Goal: Find specific page/section: Locate item on page

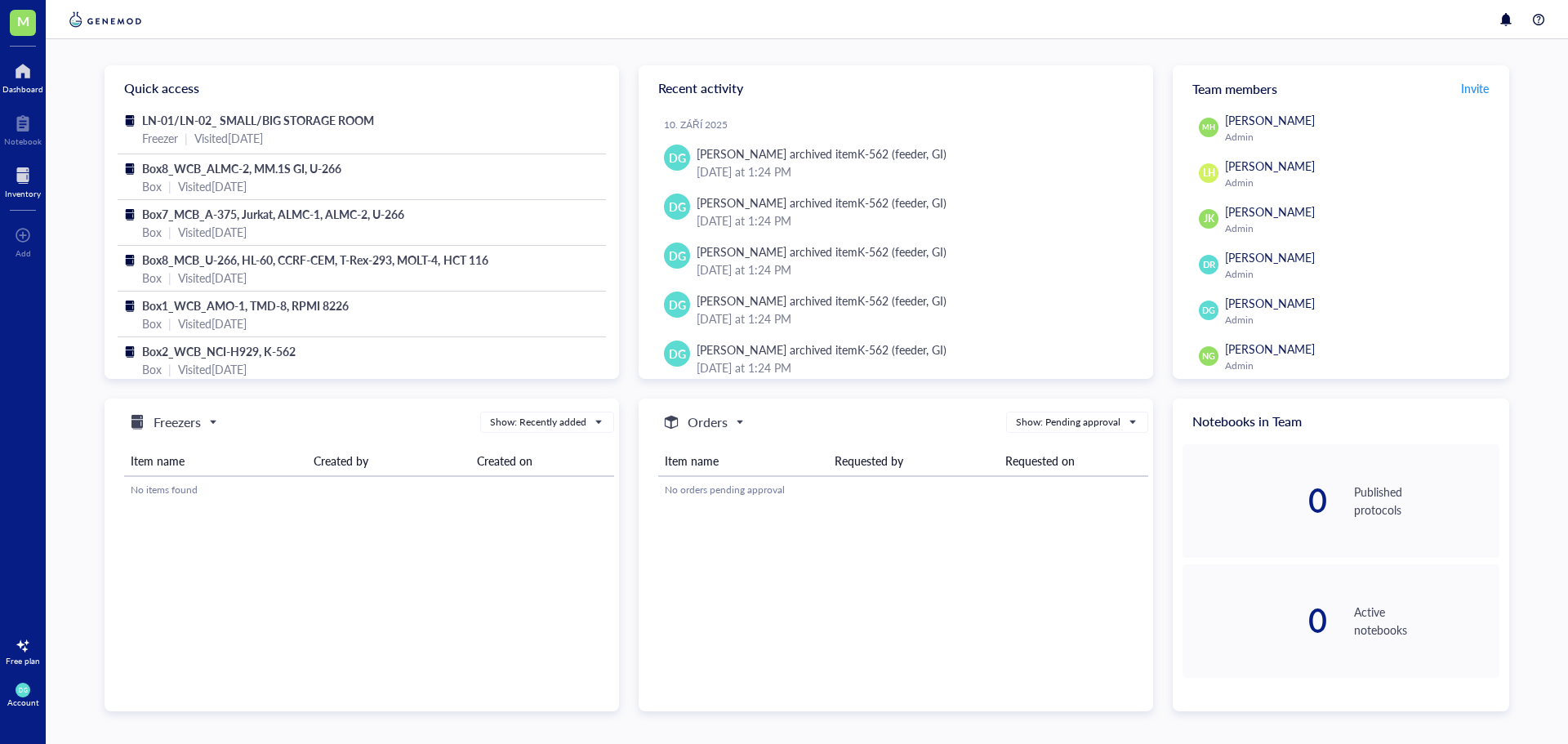
click at [22, 183] on div at bounding box center [22, 175] width 36 height 26
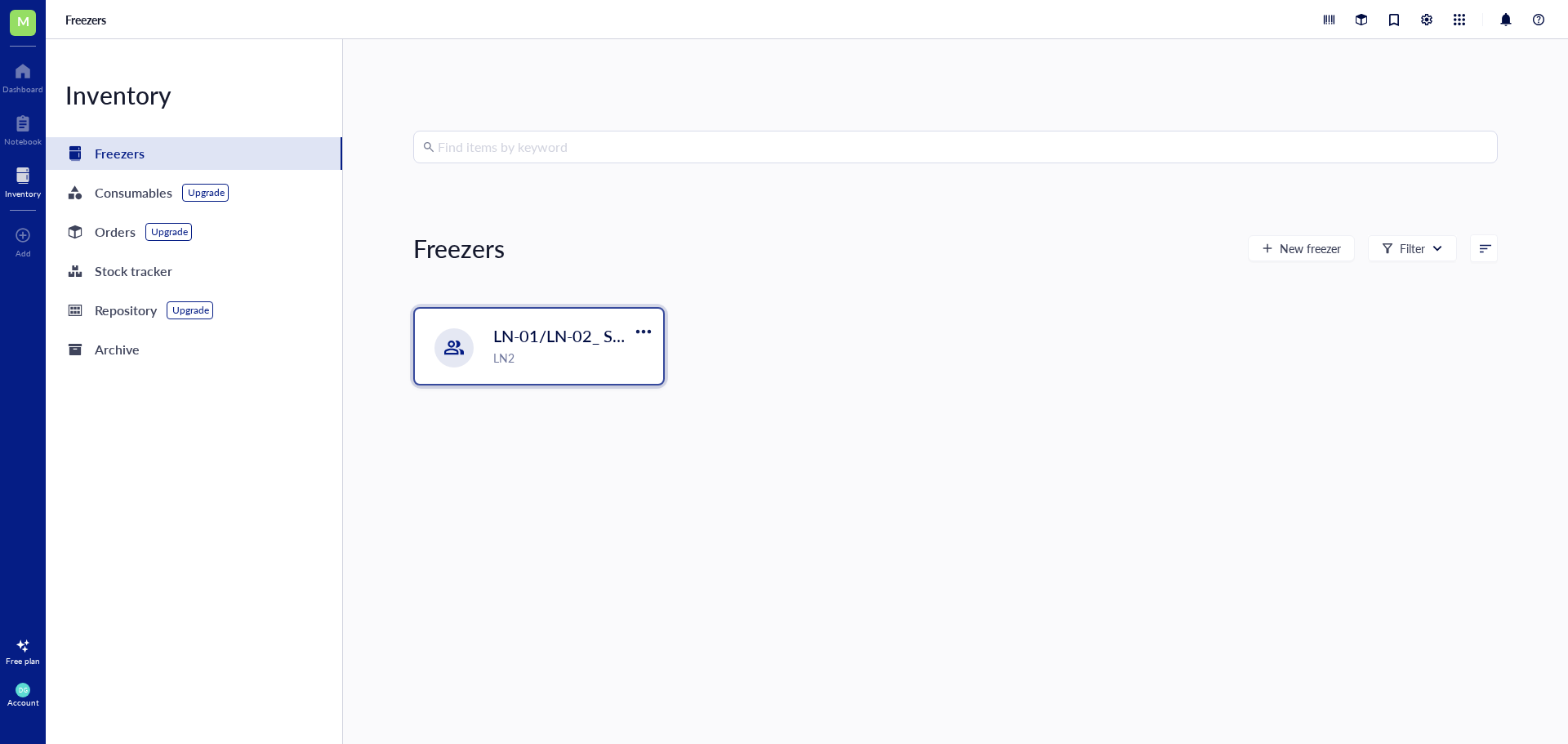
click at [538, 344] on span "LN-01/LN-02_ SMALL/BIG STORAGE ROOM" at bounding box center [659, 336] width 333 height 23
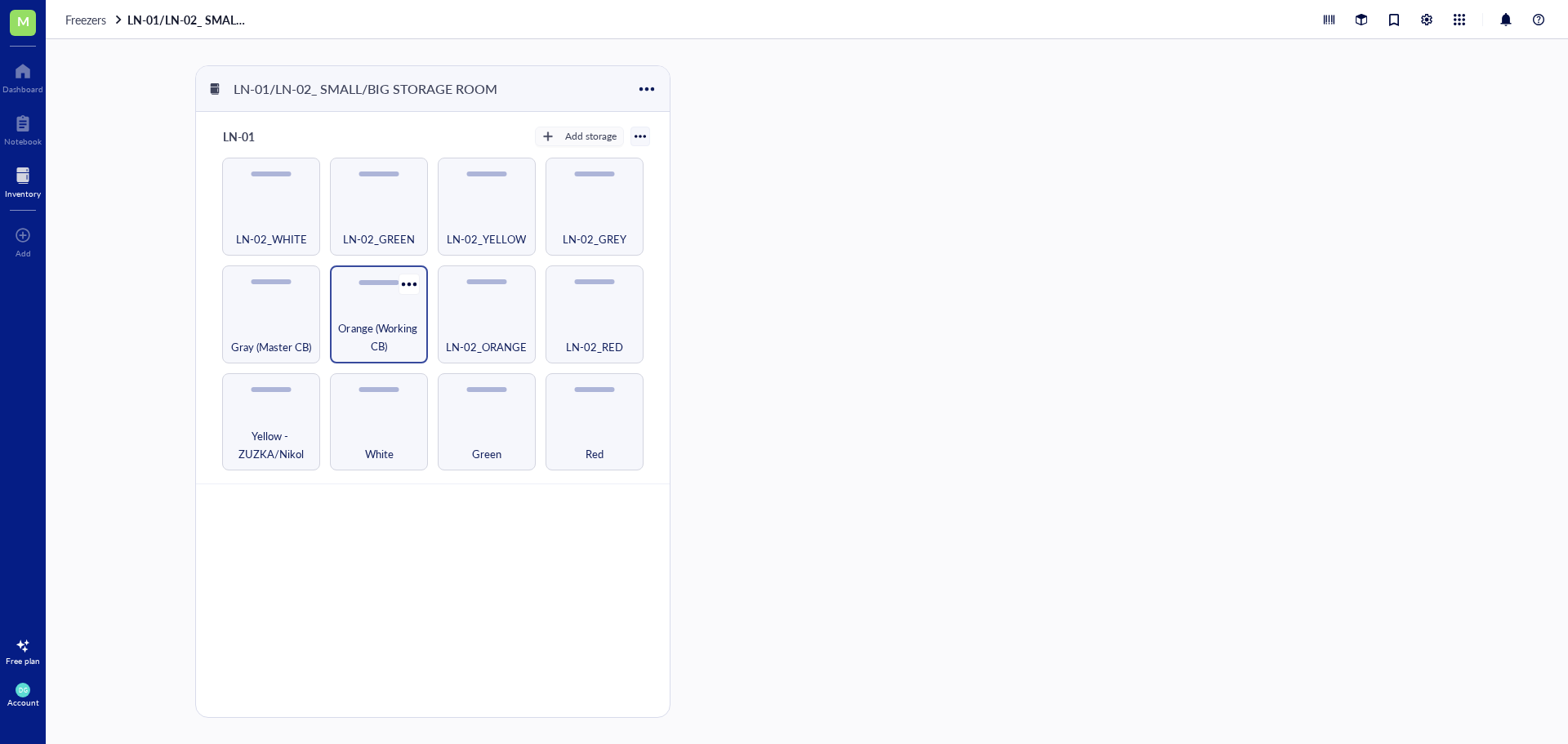
click at [372, 323] on span "Orange (Working CB)" at bounding box center [379, 337] width 82 height 36
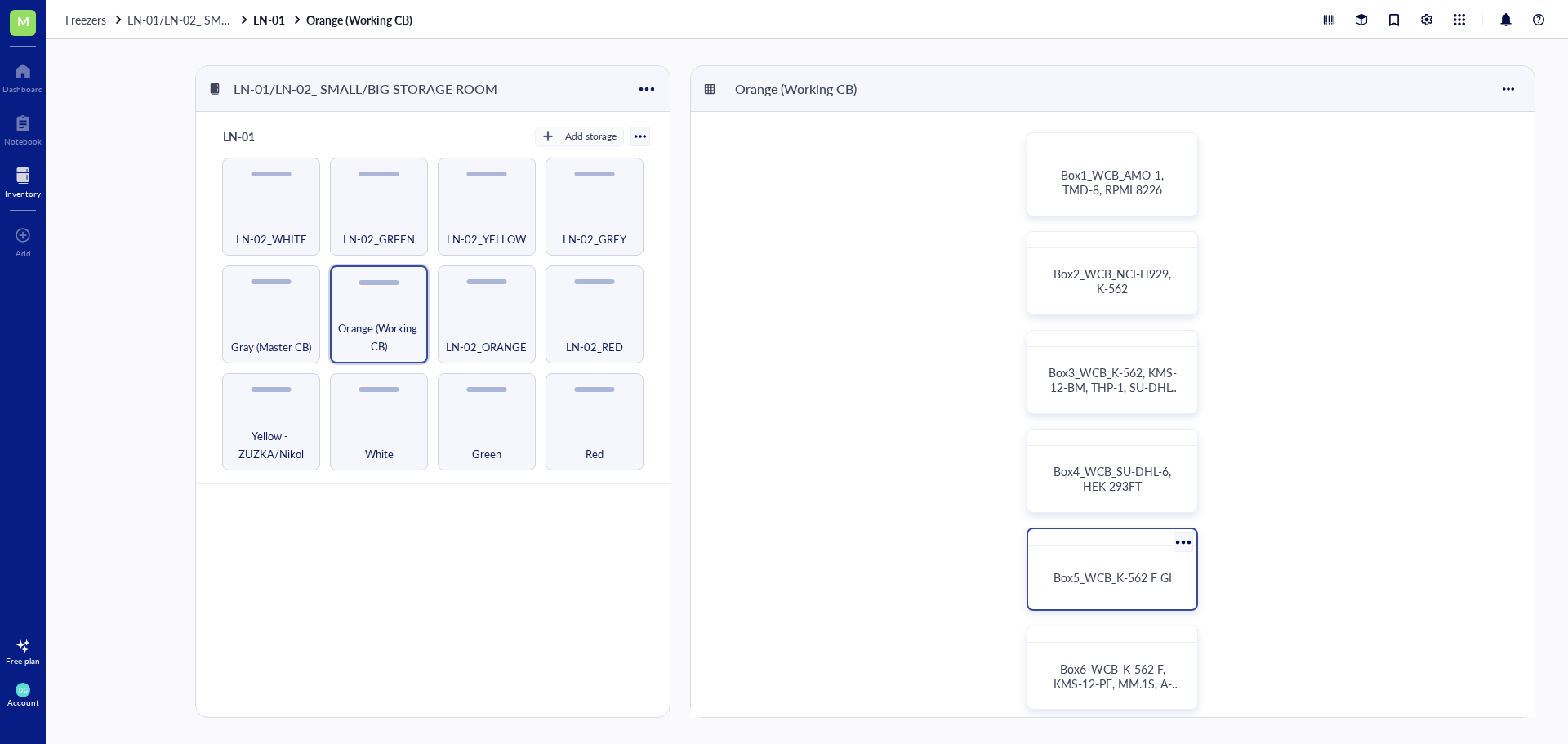
click at [1102, 586] on div "Box5_WCB_K-562 F GI" at bounding box center [1112, 577] width 155 height 51
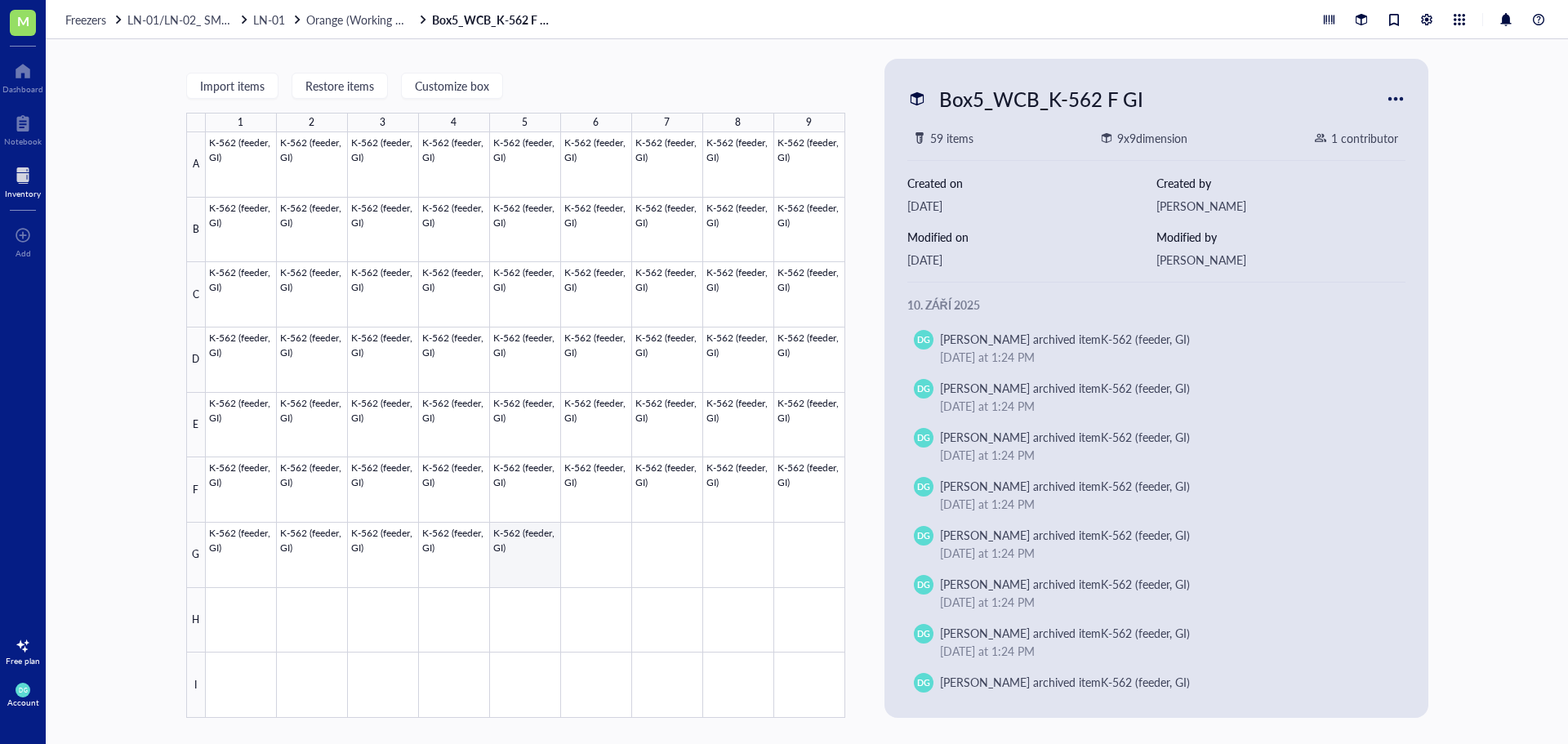
click at [511, 558] on div at bounding box center [526, 426] width 640 height 586
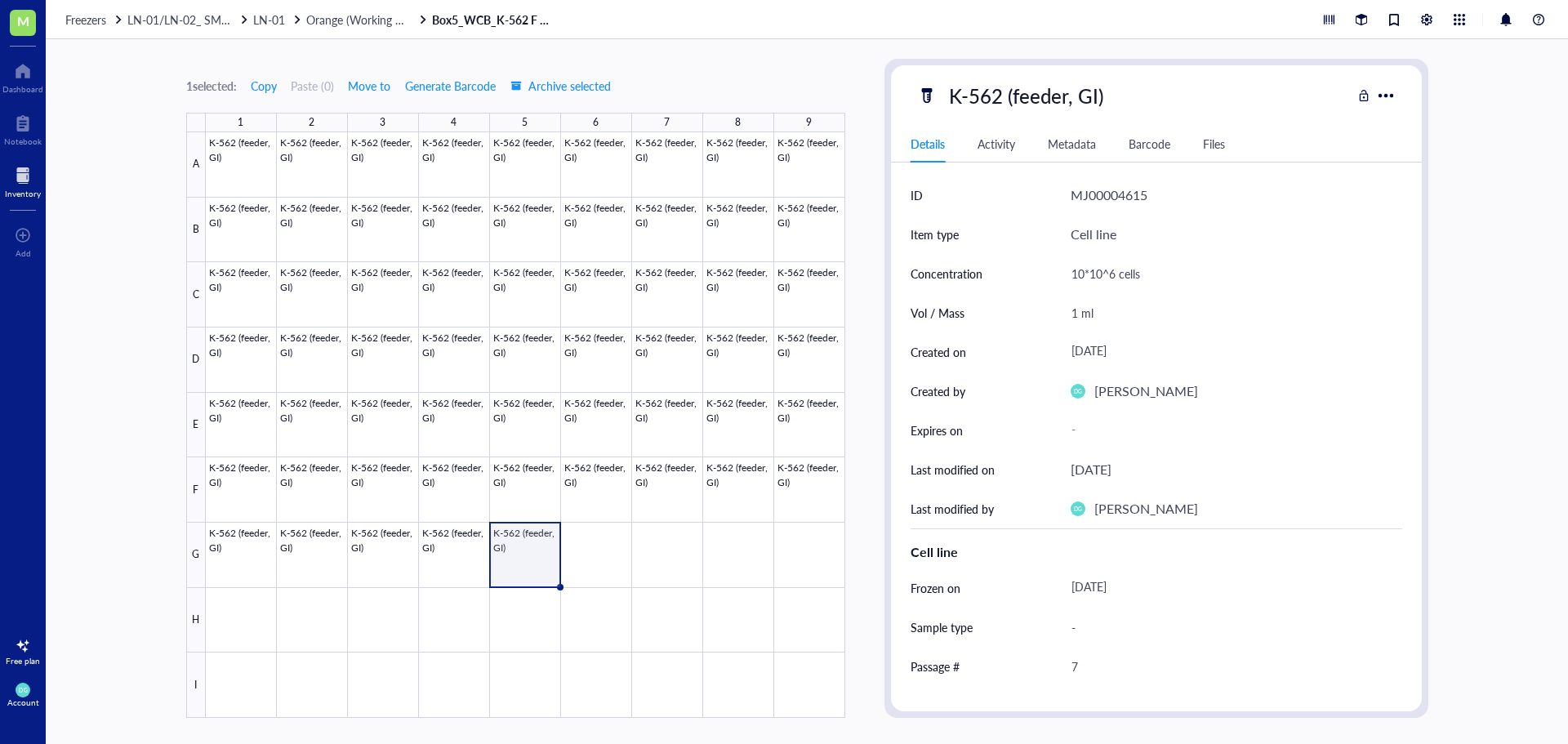
click at [859, 67] on div "1 selected: Copy Paste ( 0 ) Move to Generate Barcode Archive selected 1 2 3 4 …" at bounding box center [807, 391] width 1523 height 705
click at [860, 99] on div "1 selected: Copy Paste ( 0 ) Move to Generate Barcode Archive selected 1 2 3 4 …" at bounding box center [807, 391] width 1523 height 705
